Goal: Go to known website: Go to known website

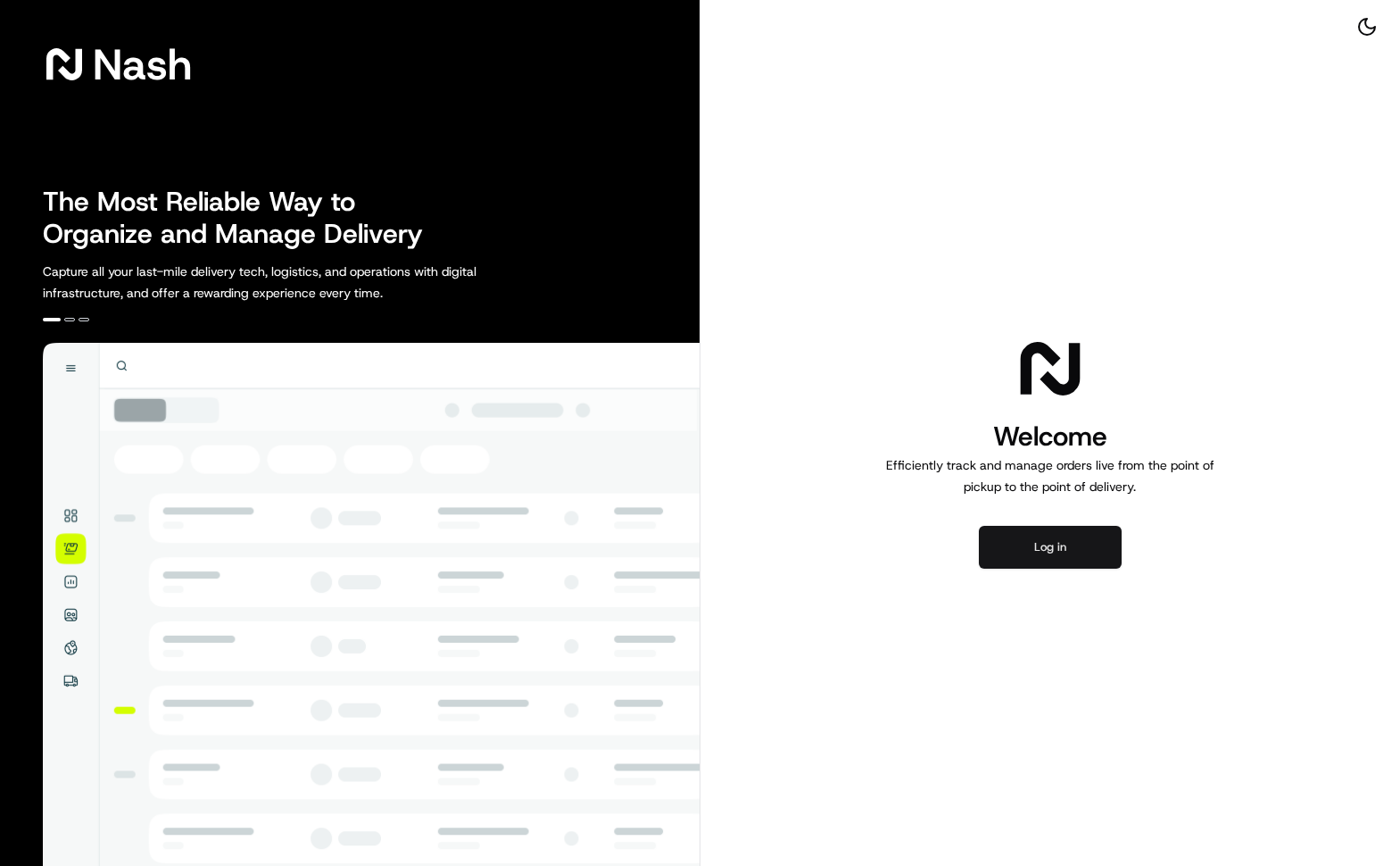
click at [1077, 550] on button "Log in" at bounding box center [1050, 547] width 142 height 43
